Goal: Find specific page/section: Find specific page/section

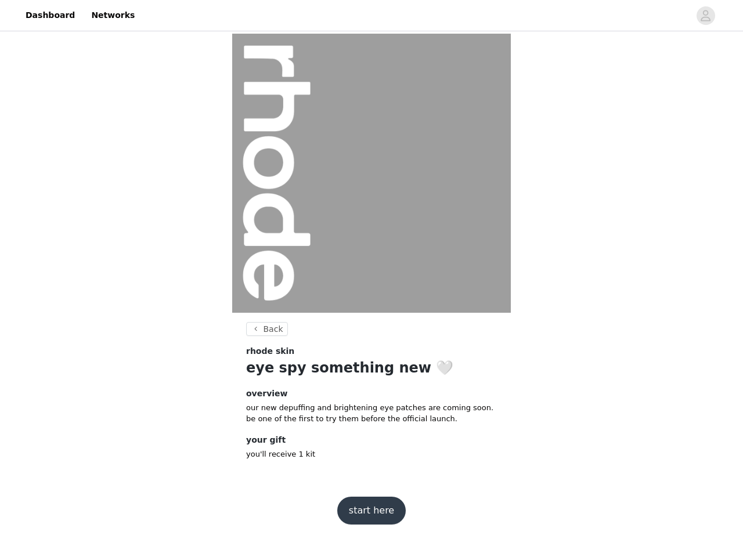
click at [372, 269] on img at bounding box center [371, 173] width 279 height 279
click at [372, 16] on div at bounding box center [416, 15] width 548 height 26
click at [706, 16] on icon "avatar" at bounding box center [705, 15] width 11 height 19
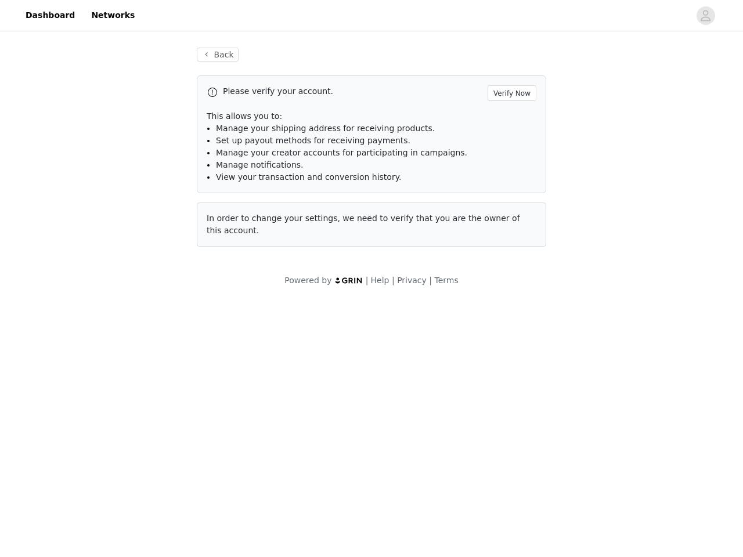
click at [265, 329] on body "Dashboard Networks Back Please verify your account. Verify Now This allows you …" at bounding box center [371, 278] width 743 height 557
click at [371, 511] on body "Dashboard Networks Back Please verify your account. Verify Now This allows you …" at bounding box center [371, 278] width 743 height 557
